Goal: Information Seeking & Learning: Learn about a topic

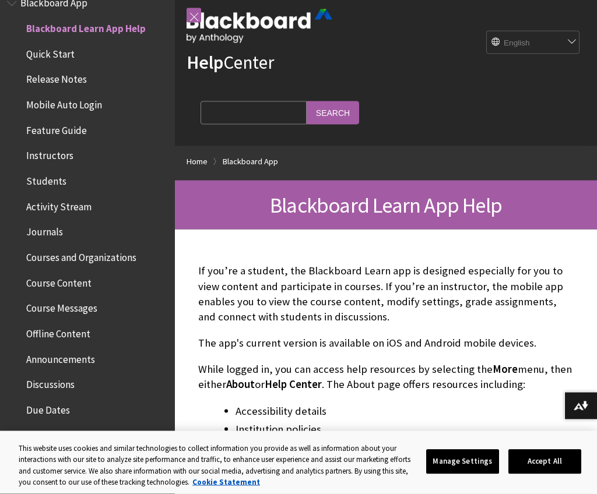
scroll to position [22, 0]
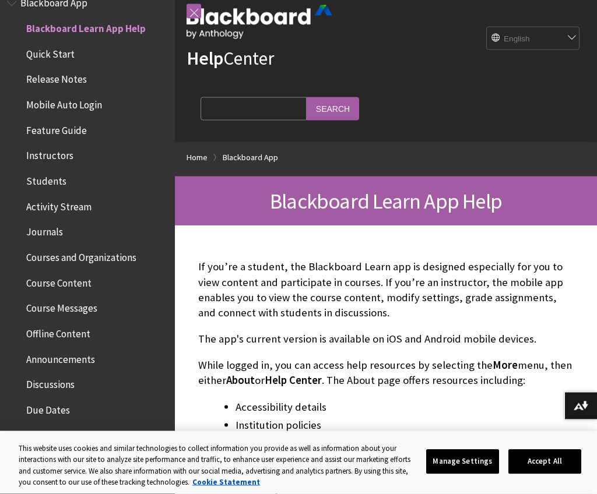
click at [232, 114] on input "Search Query" at bounding box center [253, 108] width 106 height 23
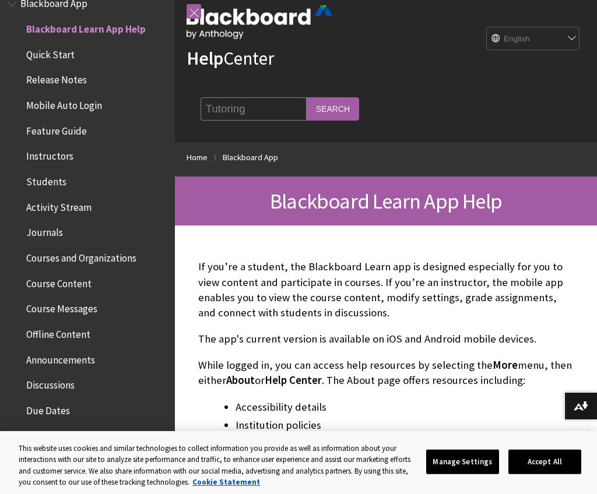
type input "Tutoring"
click at [306, 108] on input "Search" at bounding box center [332, 108] width 52 height 23
click at [307, 119] on input "Search" at bounding box center [332, 108] width 52 height 23
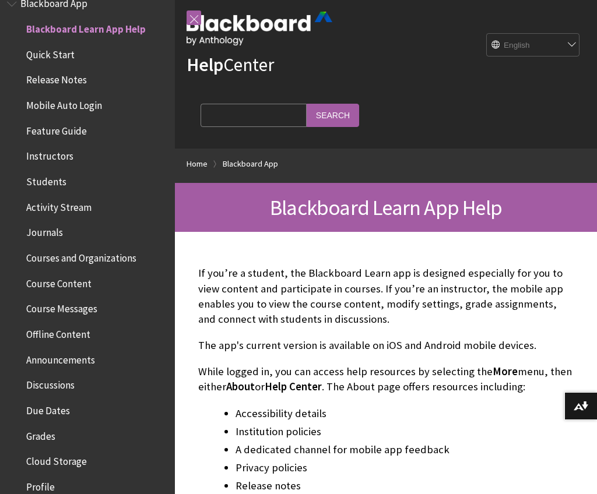
scroll to position [19, 0]
